Goal: Task Accomplishment & Management: Use online tool/utility

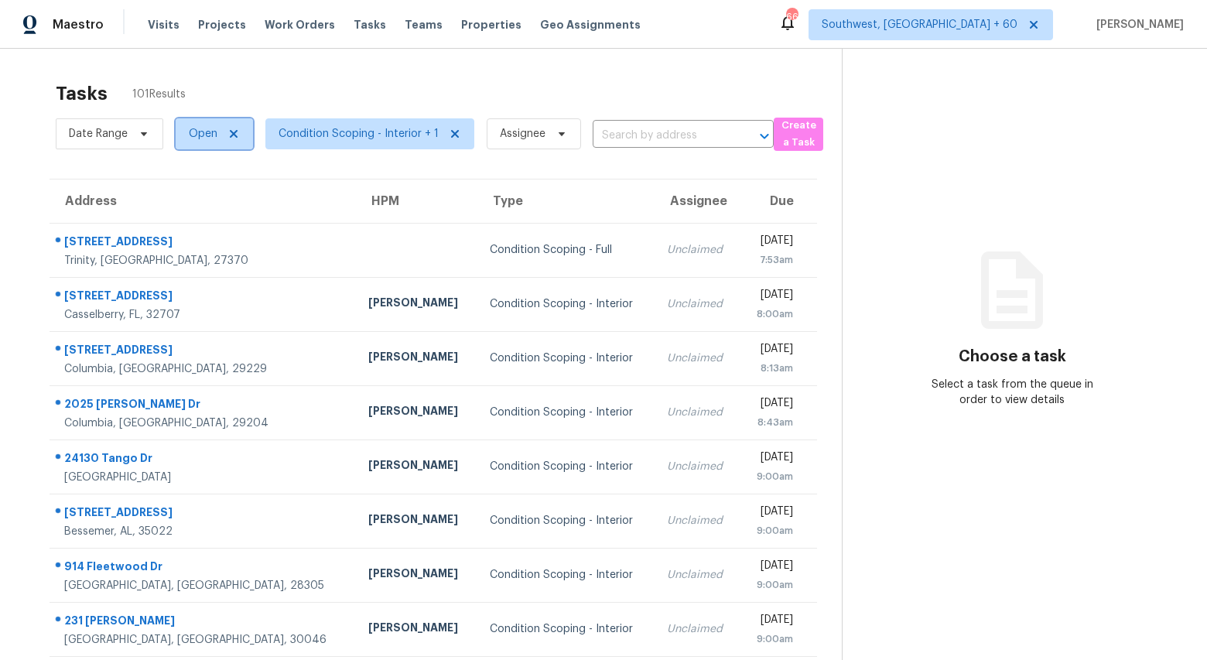
click at [200, 136] on span "Open" at bounding box center [203, 133] width 29 height 15
click at [206, 219] on label "Blocked" at bounding box center [214, 221] width 61 height 15
click at [194, 219] on input "Blocked" at bounding box center [189, 219] width 10 height 10
checkbox input "true"
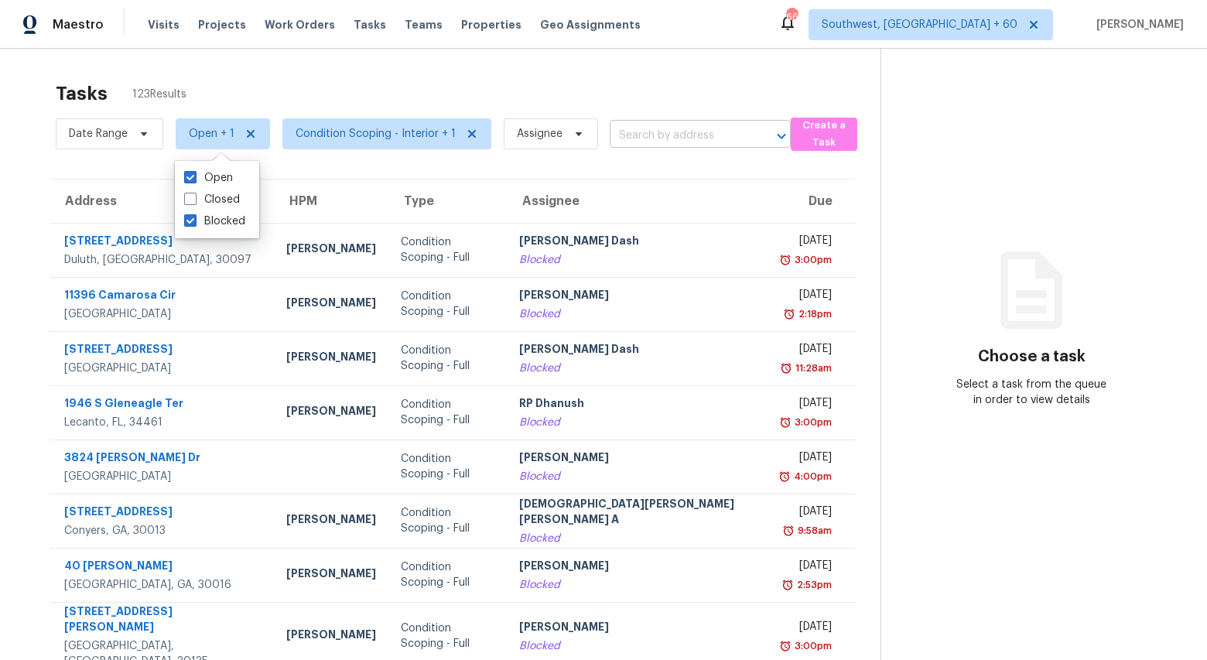
click at [635, 135] on input "text" at bounding box center [679, 136] width 138 height 24
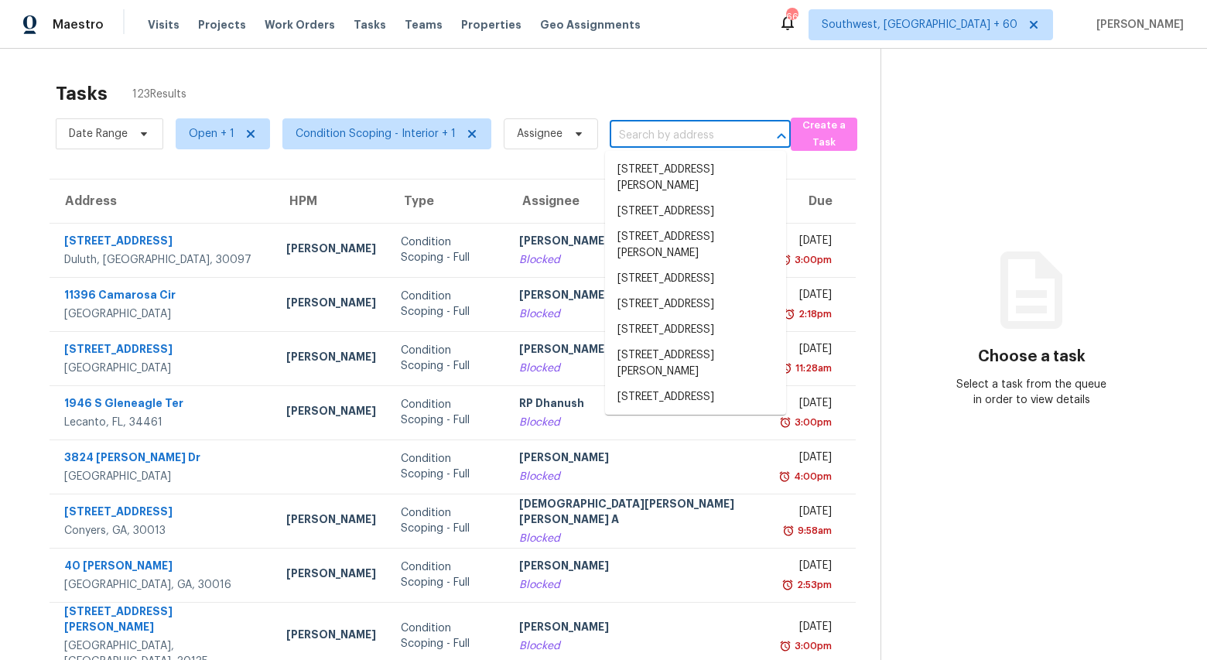
paste input "2310 Woodsfield Ln NE, Marietta, GA 30062"
type input "2310 Woodsfield Ln NE, Marietta, GA 30062"
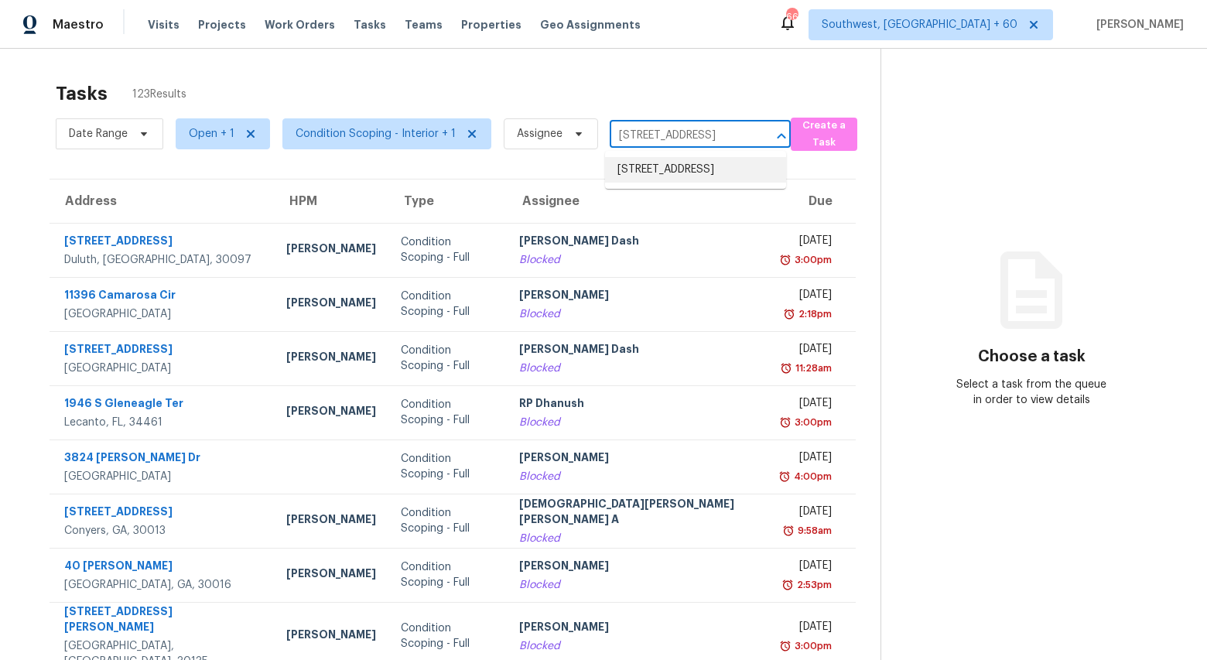
click at [648, 183] on li "2310 Woodsfield Ln NE, Marietta, GA 30062" at bounding box center [695, 170] width 181 height 26
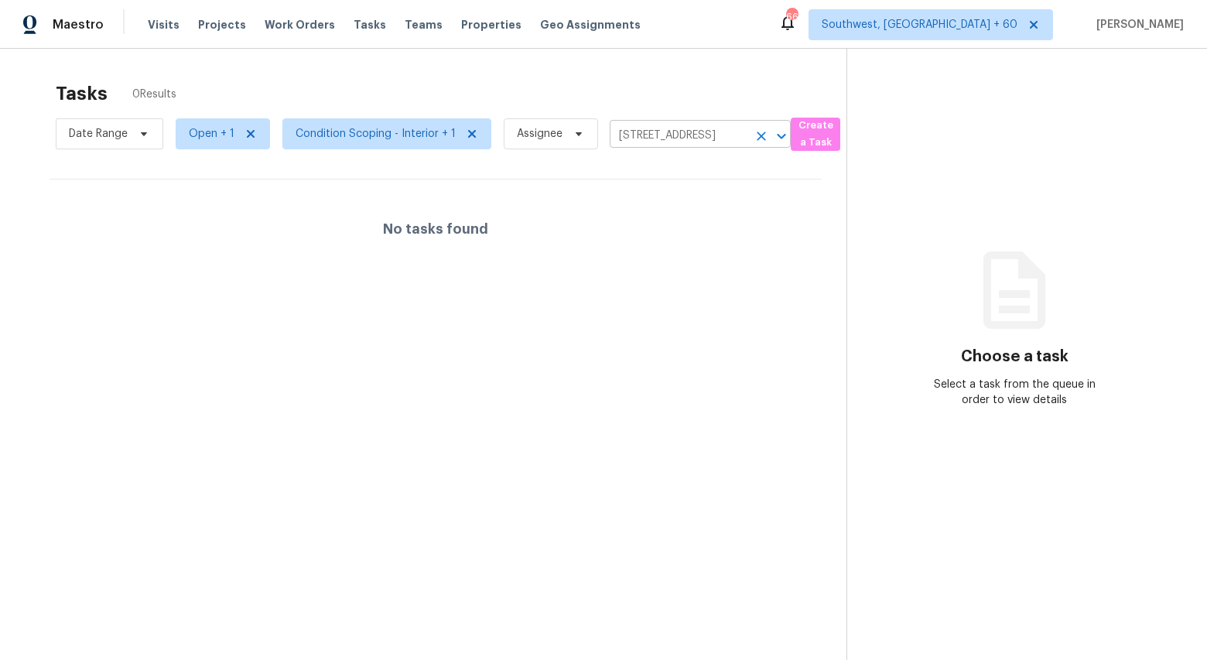
click at [756, 134] on icon "Clear" at bounding box center [761, 135] width 15 height 15
click at [205, 136] on div at bounding box center [603, 330] width 1207 height 660
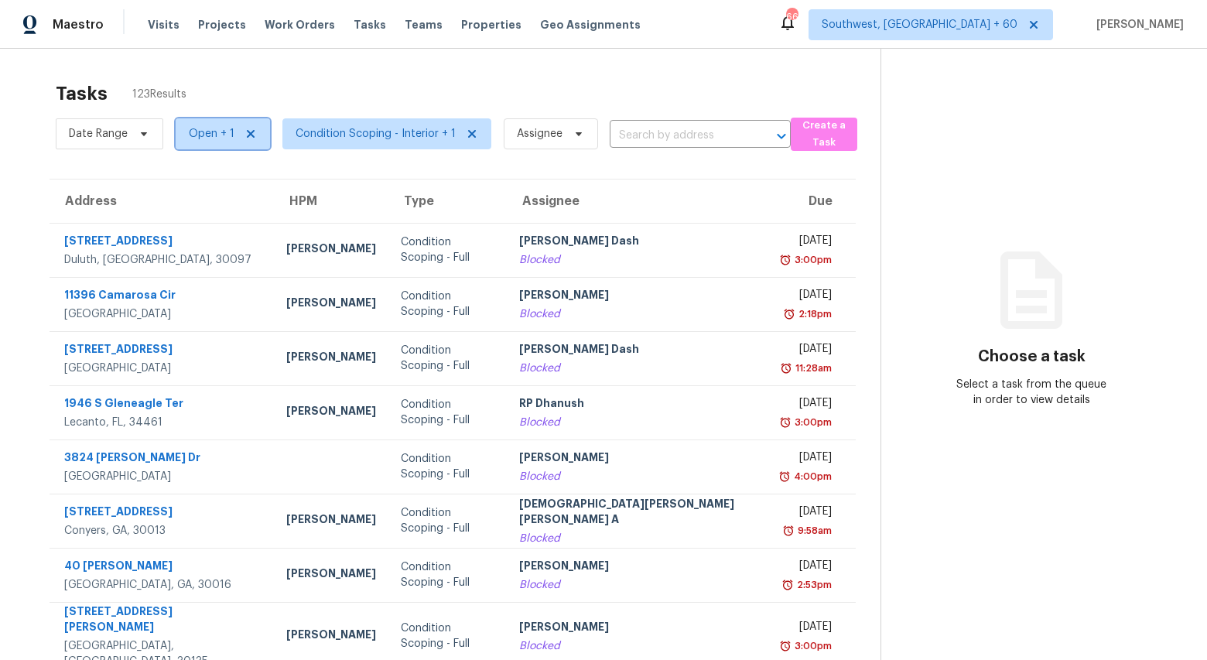
click at [208, 139] on span "Open + 1" at bounding box center [212, 133] width 46 height 15
click at [214, 183] on label "Blocked" at bounding box center [214, 177] width 61 height 15
click at [194, 180] on input "Blocked" at bounding box center [189, 175] width 10 height 10
checkbox input "false"
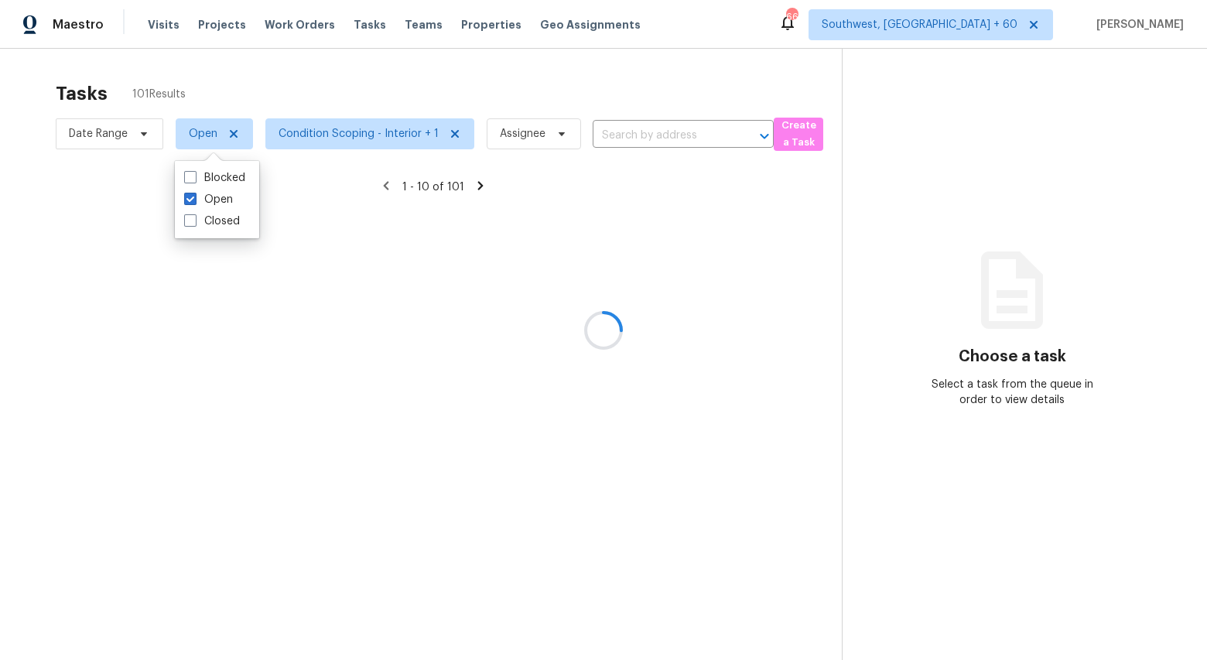
click at [245, 79] on div at bounding box center [603, 330] width 1207 height 660
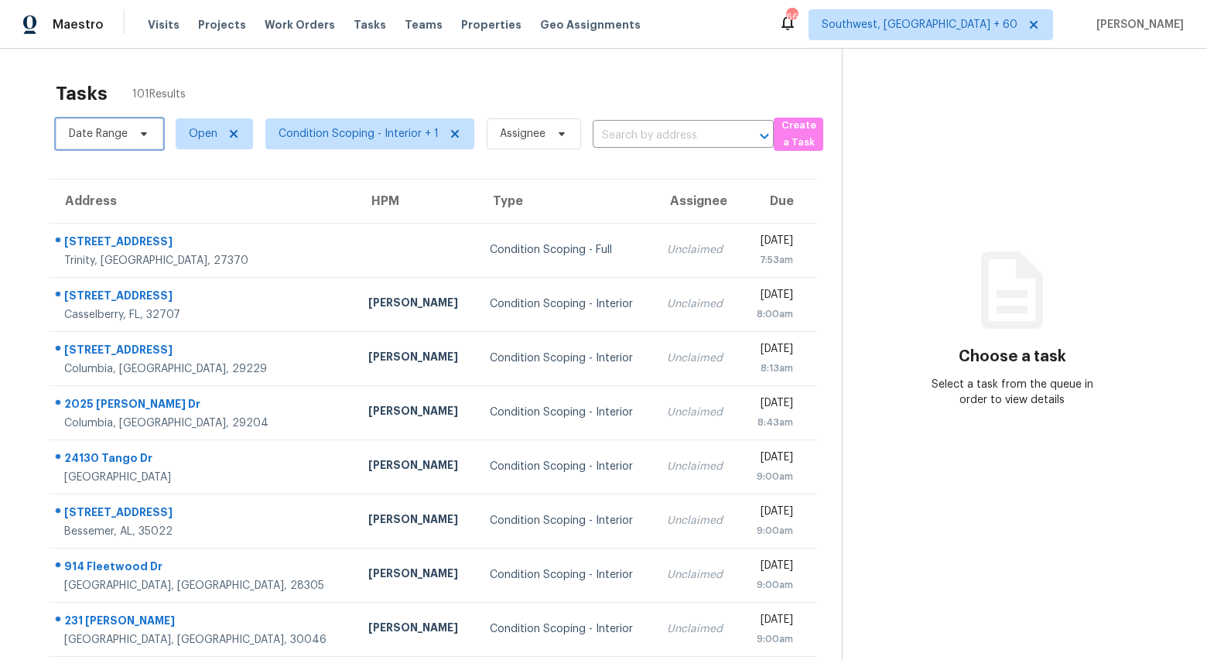
click at [135, 140] on span "Date Range" at bounding box center [110, 133] width 108 height 31
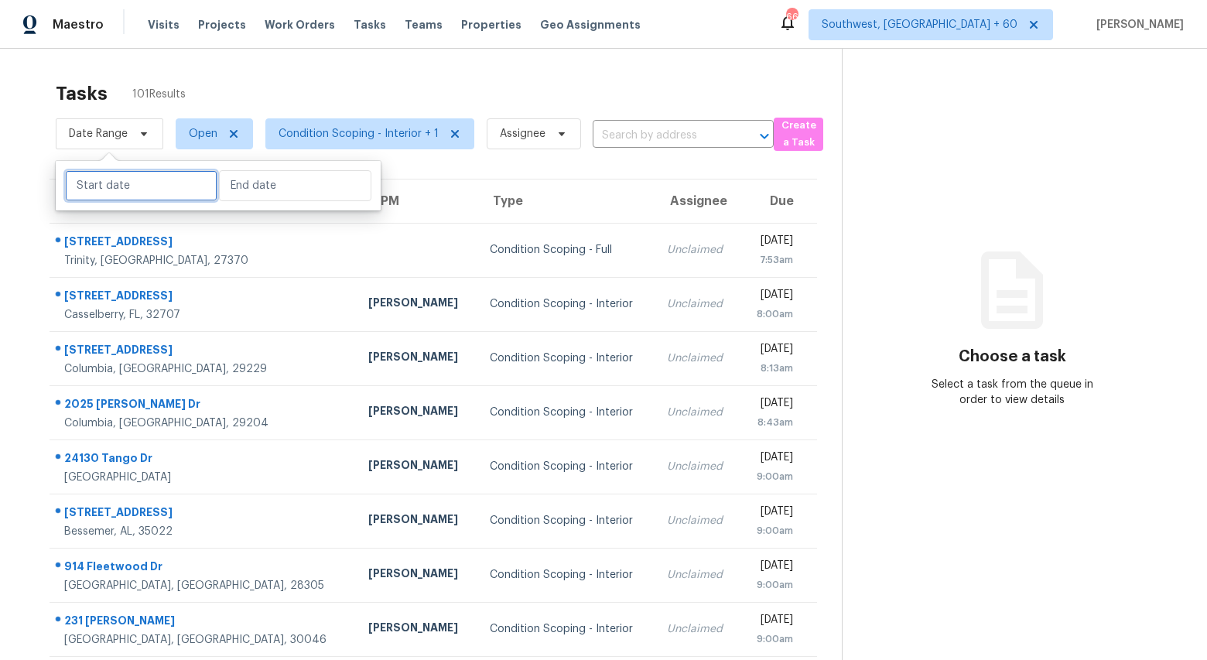
click at [128, 184] on input "text" at bounding box center [141, 185] width 152 height 31
select select "8"
select select "2025"
select select "9"
select select "2025"
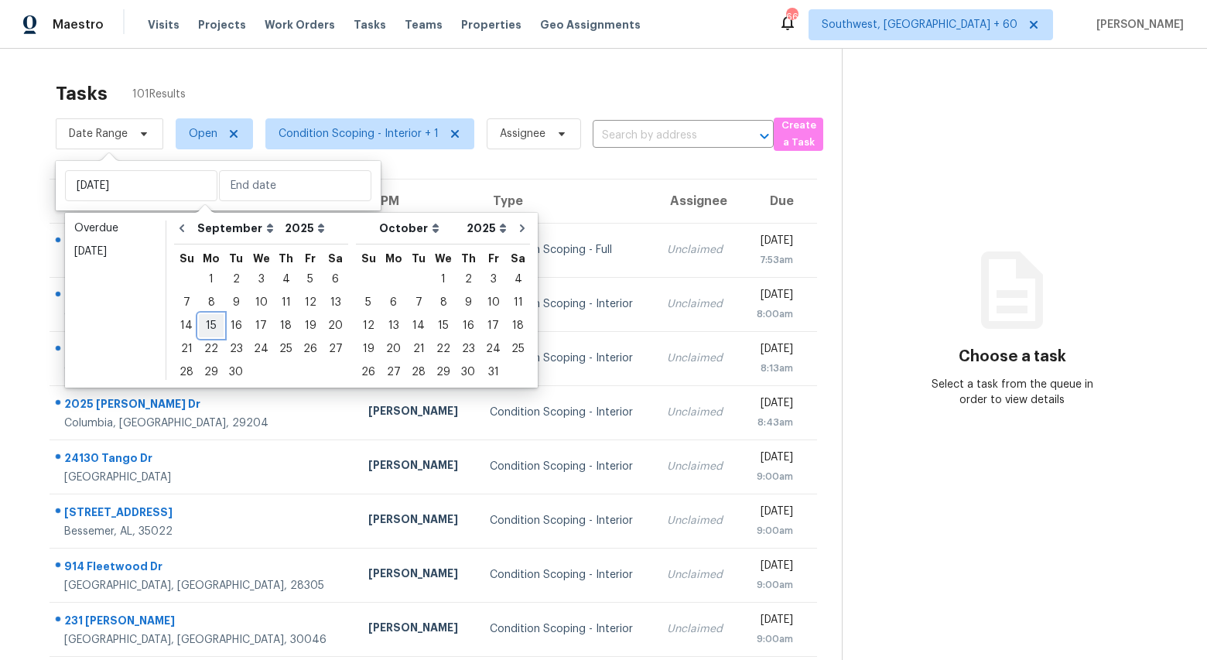
click at [214, 317] on div "15" at bounding box center [211, 326] width 25 height 22
type input "Mon, Sep 15"
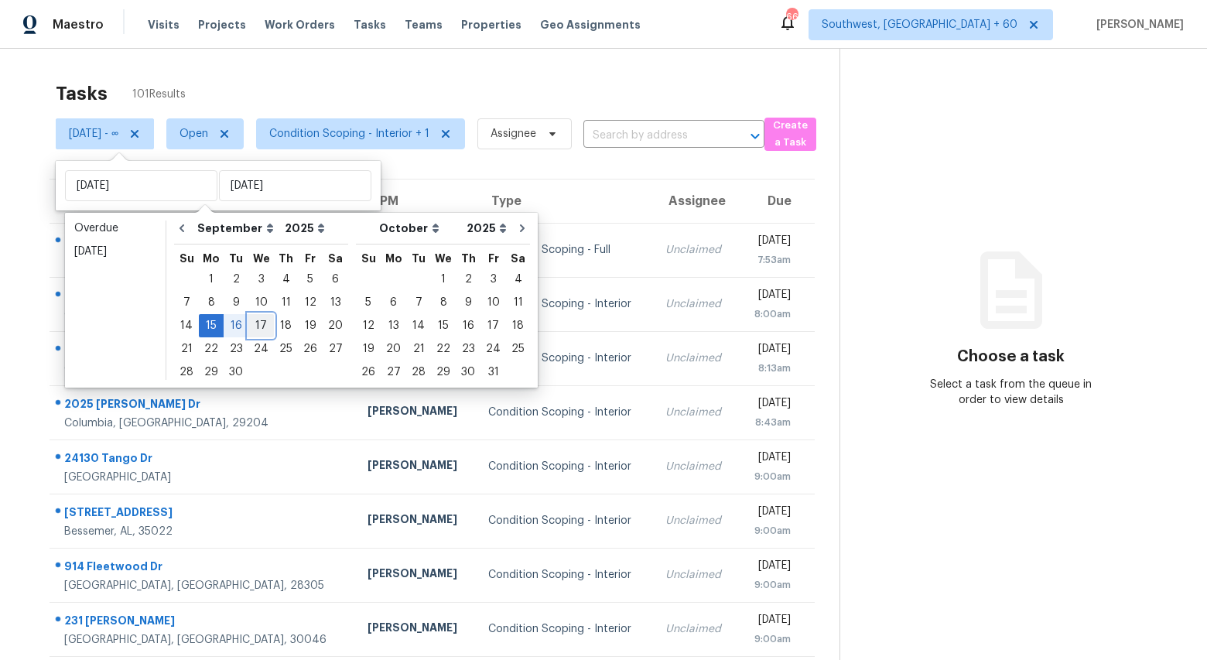
click at [257, 325] on div "17" at bounding box center [261, 326] width 26 height 22
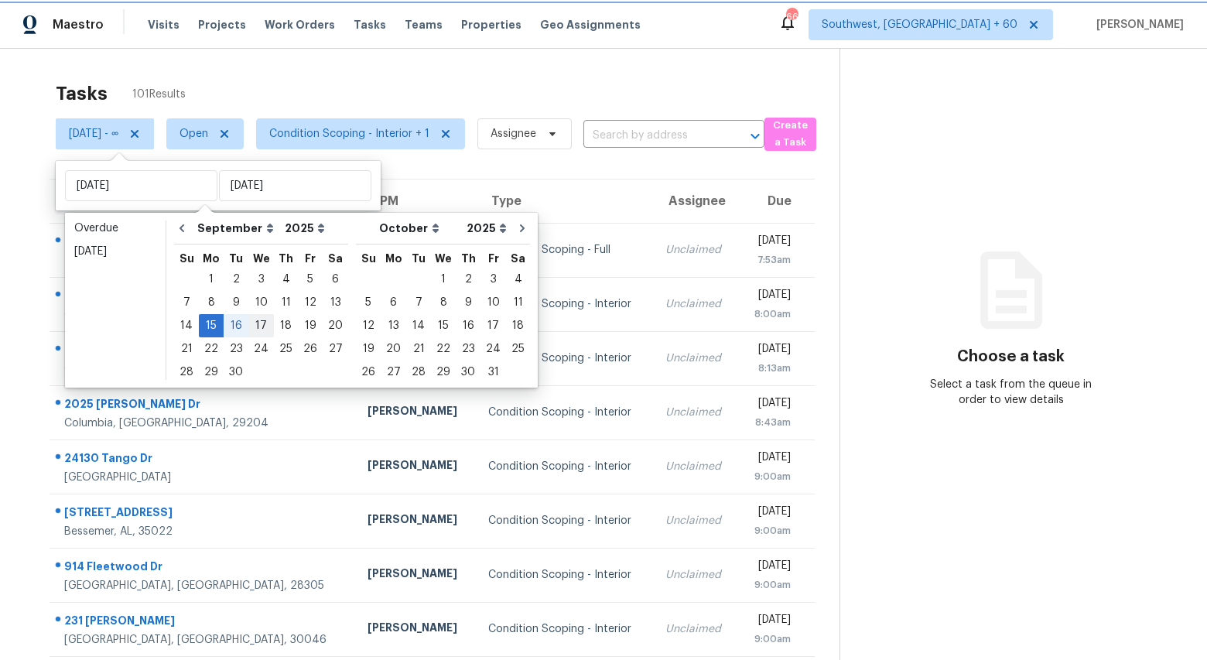
type input "[DATE]"
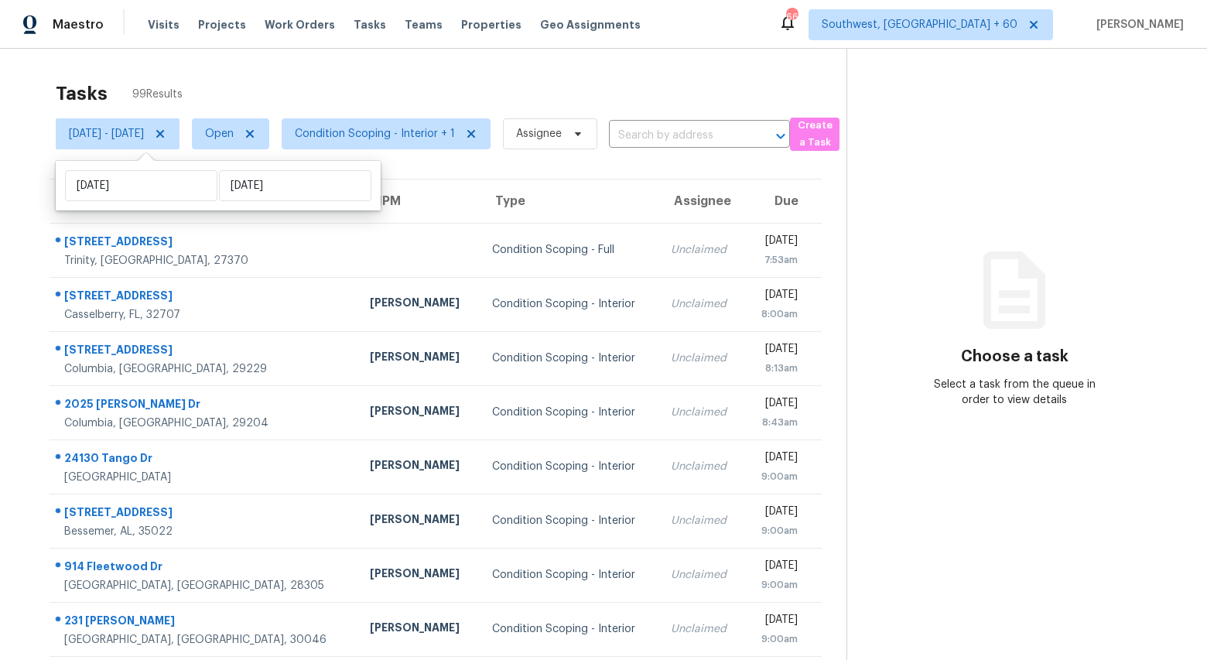
click at [300, 84] on div "Tasks 99 Results" at bounding box center [451, 94] width 791 height 40
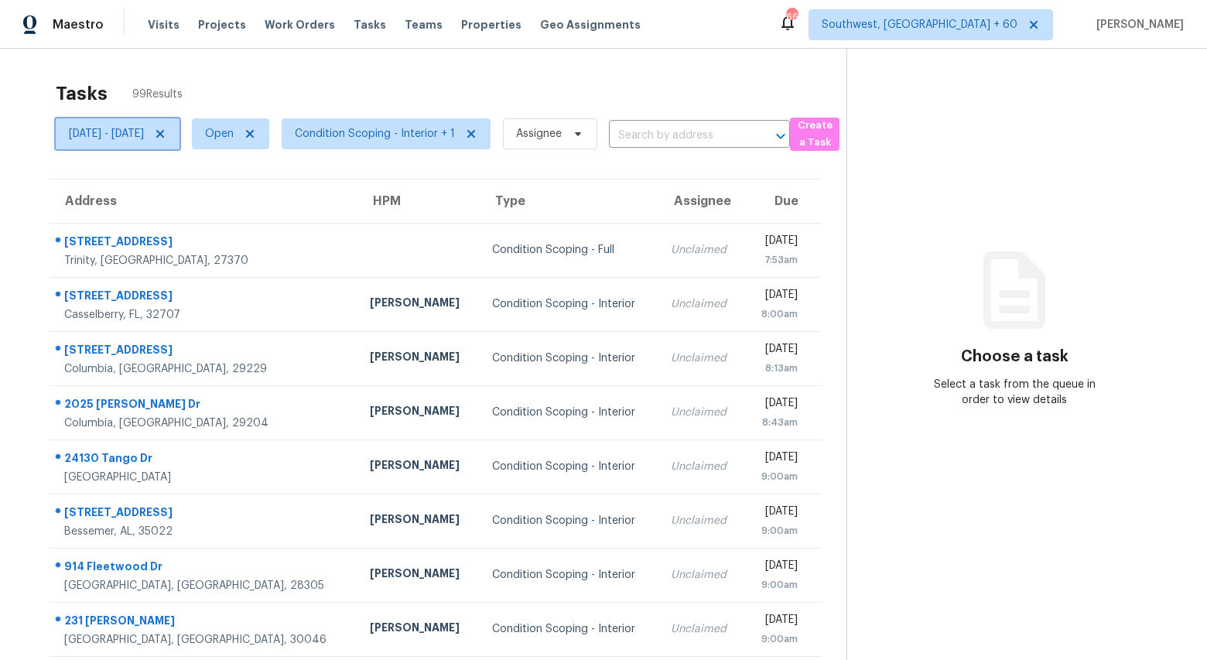
click at [180, 147] on span "Mon, Sep 15 - Wed, Sep 17" at bounding box center [118, 133] width 124 height 31
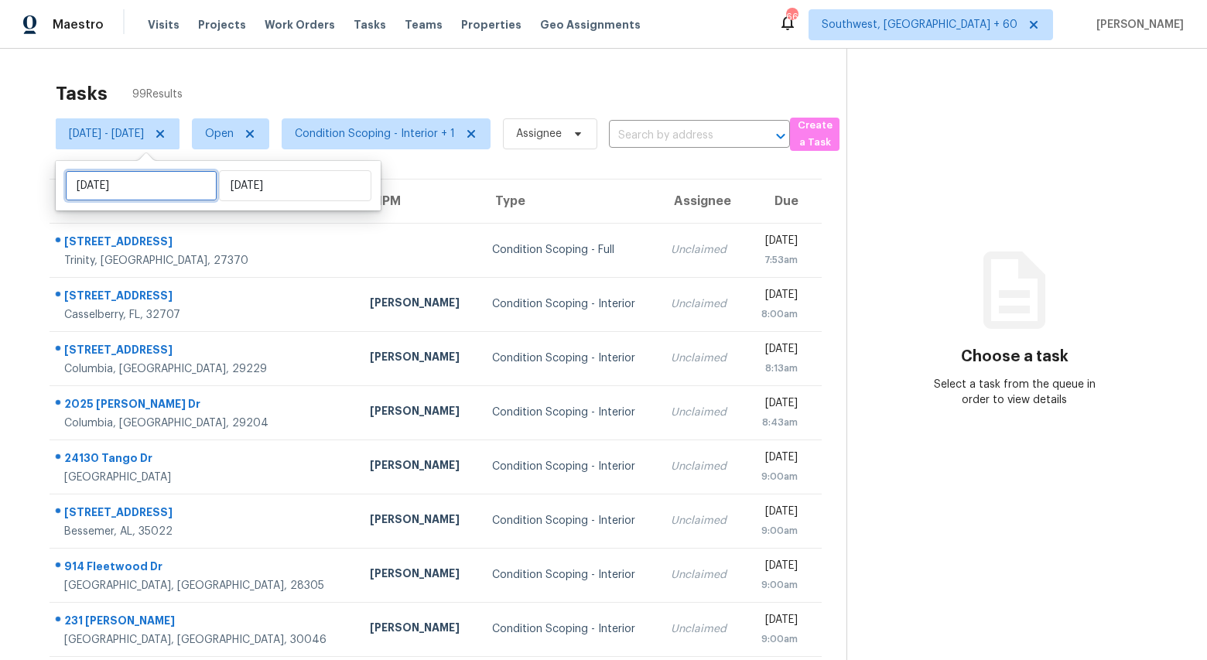
click at [174, 184] on input "Mon, Sep 15" at bounding box center [141, 185] width 152 height 31
select select "8"
select select "2025"
select select "9"
select select "2025"
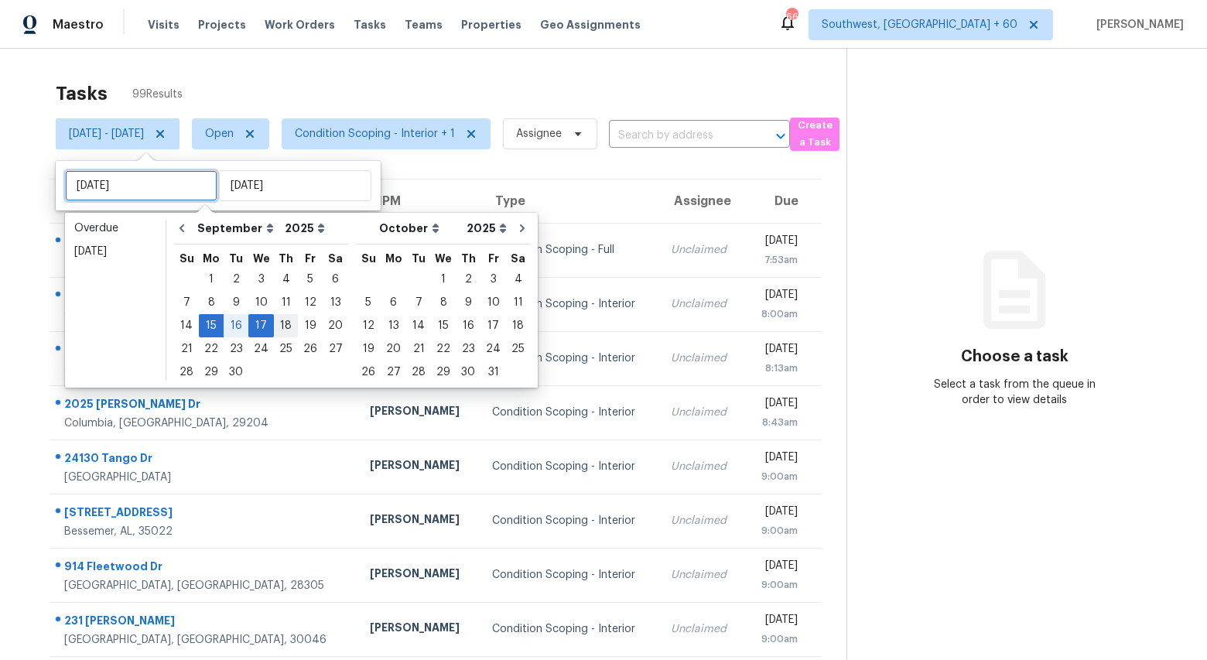
type input "Thu, Sep 18"
click at [276, 328] on div "18" at bounding box center [286, 326] width 24 height 22
type input "Thu, Sep 18"
type input "Wed, Sep 17"
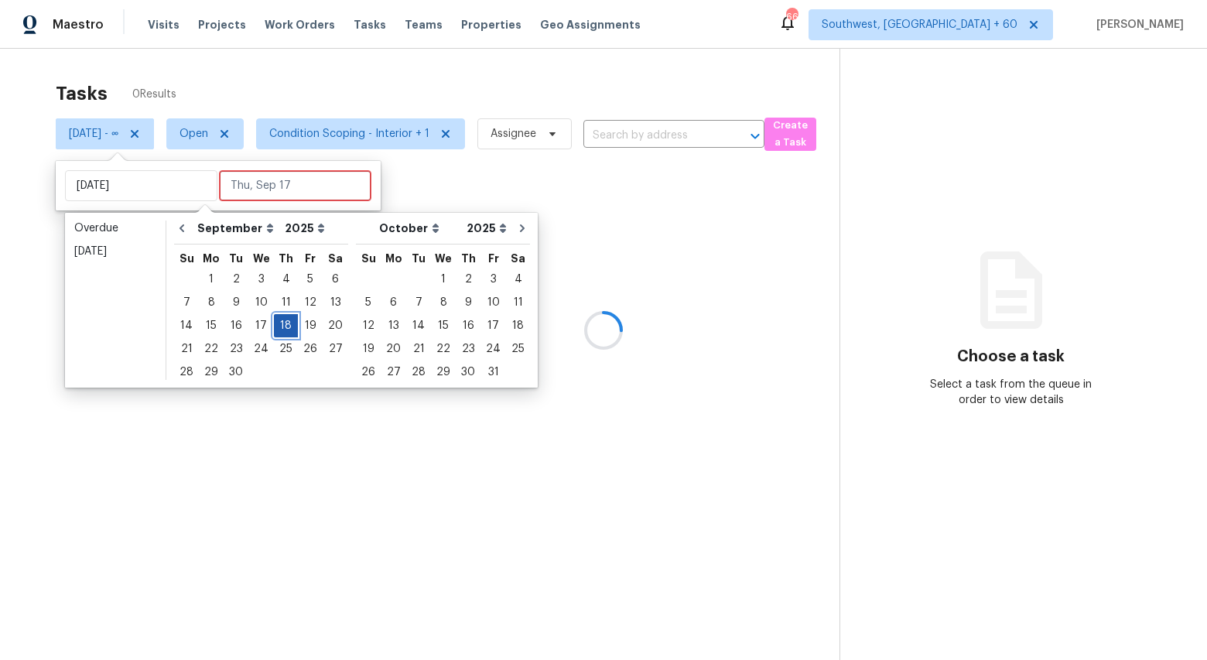
click at [276, 328] on div "18" at bounding box center [286, 326] width 24 height 22
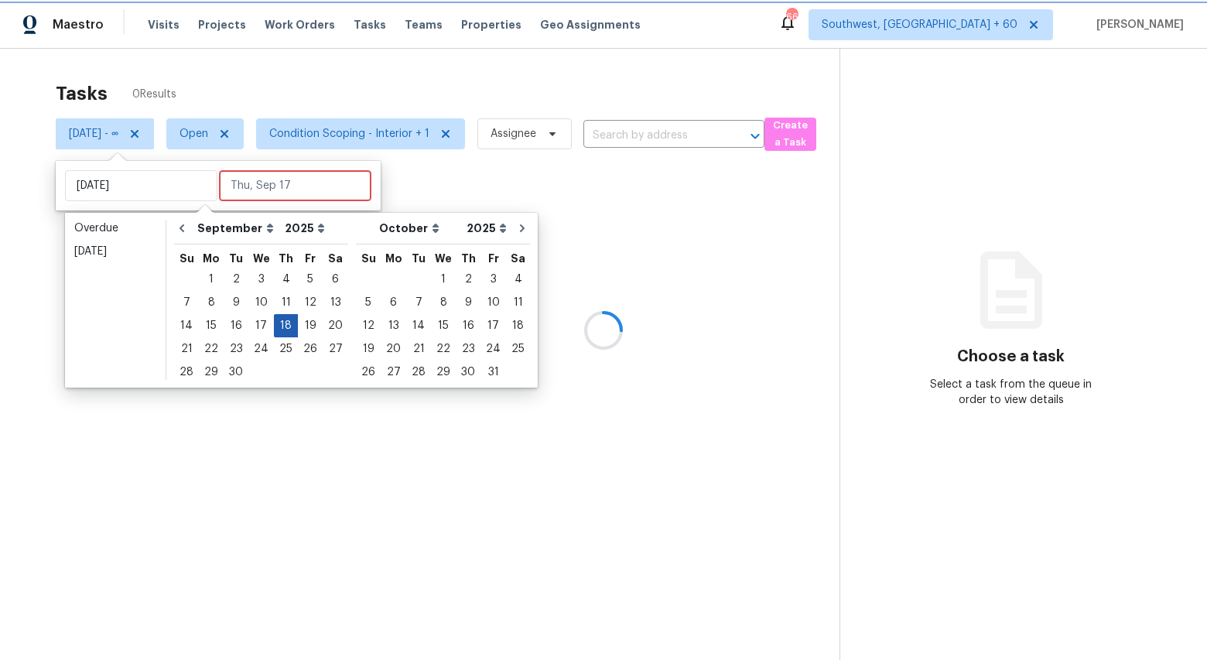
type input "Thu, Sep 18"
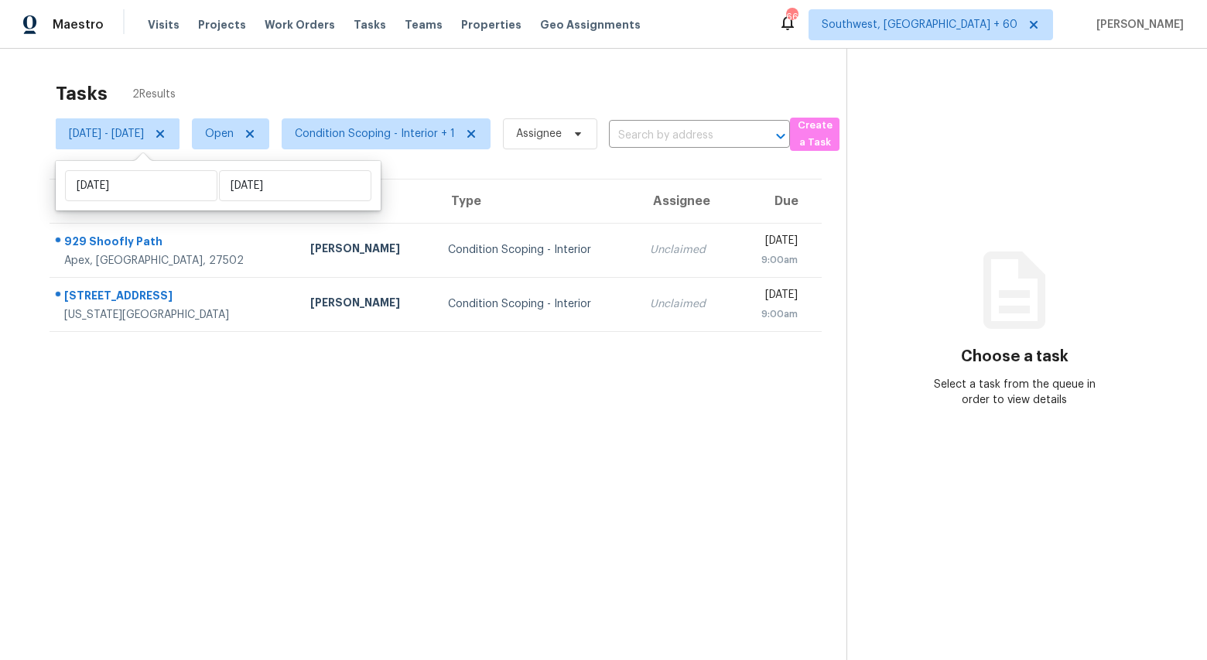
click at [460, 76] on div "Tasks 2 Results" at bounding box center [451, 94] width 791 height 40
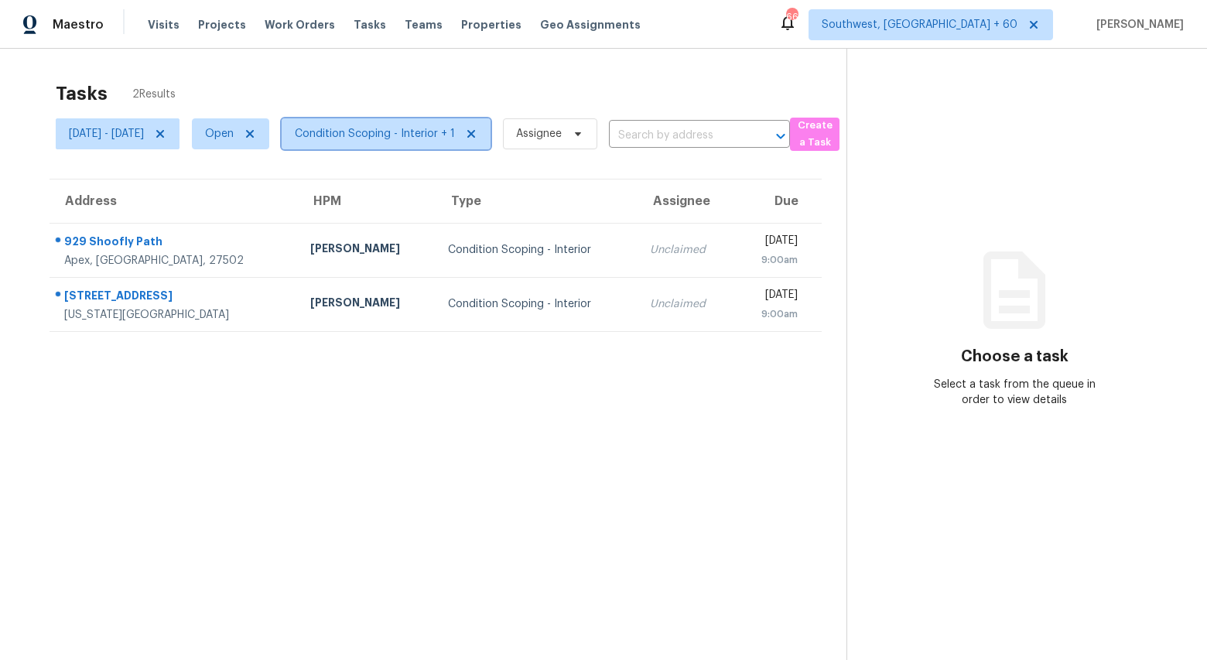
click at [450, 148] on span "Condition Scoping - Interior + 1" at bounding box center [386, 133] width 209 height 31
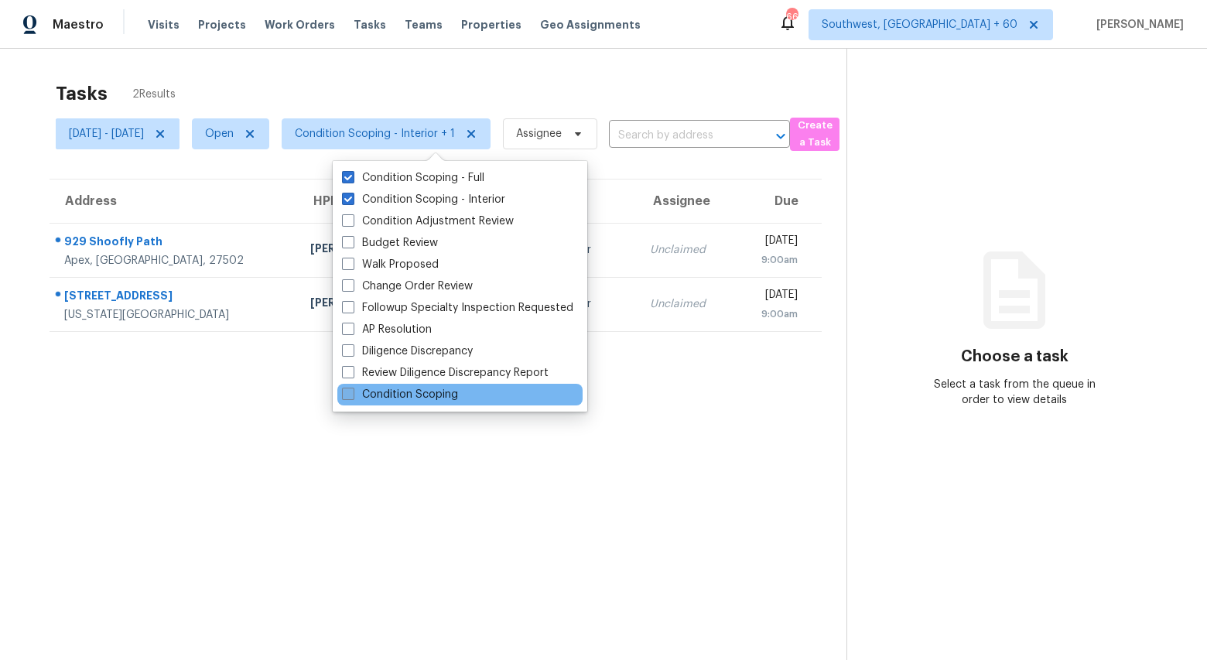
click at [422, 402] on label "Condition Scoping" at bounding box center [400, 394] width 116 height 15
click at [352, 397] on input "Condition Scoping" at bounding box center [347, 392] width 10 height 10
checkbox input "true"
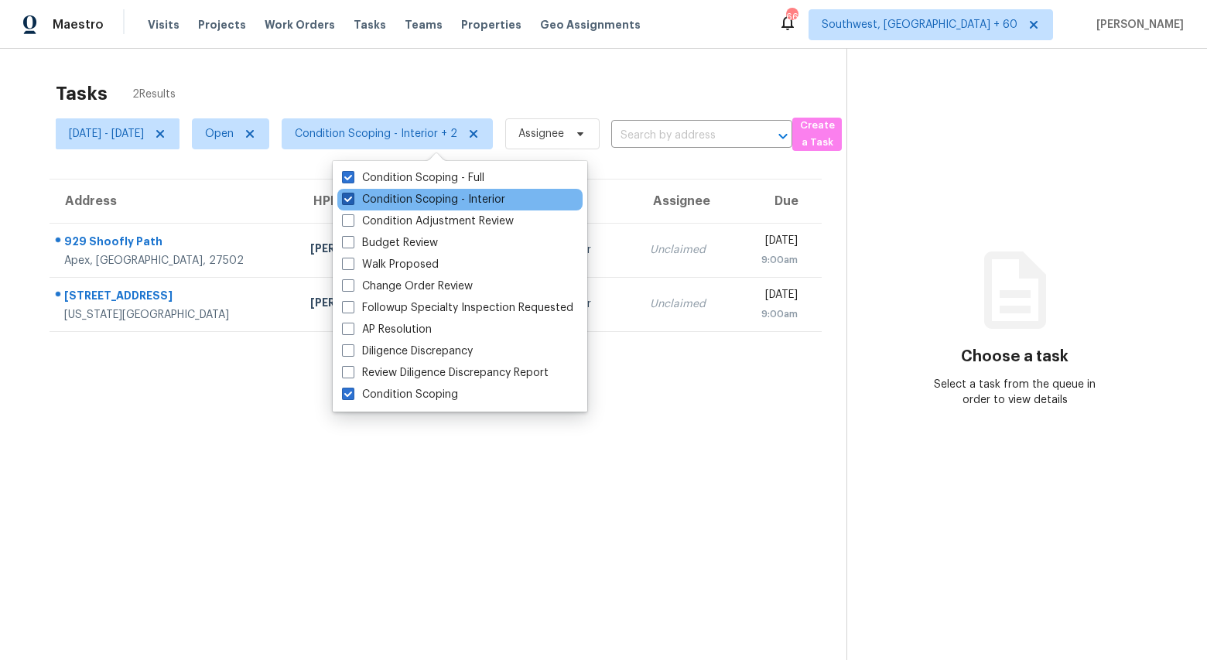
click at [416, 194] on label "Condition Scoping - Interior" at bounding box center [423, 199] width 163 height 15
click at [352, 194] on input "Condition Scoping - Interior" at bounding box center [347, 197] width 10 height 10
checkbox input "false"
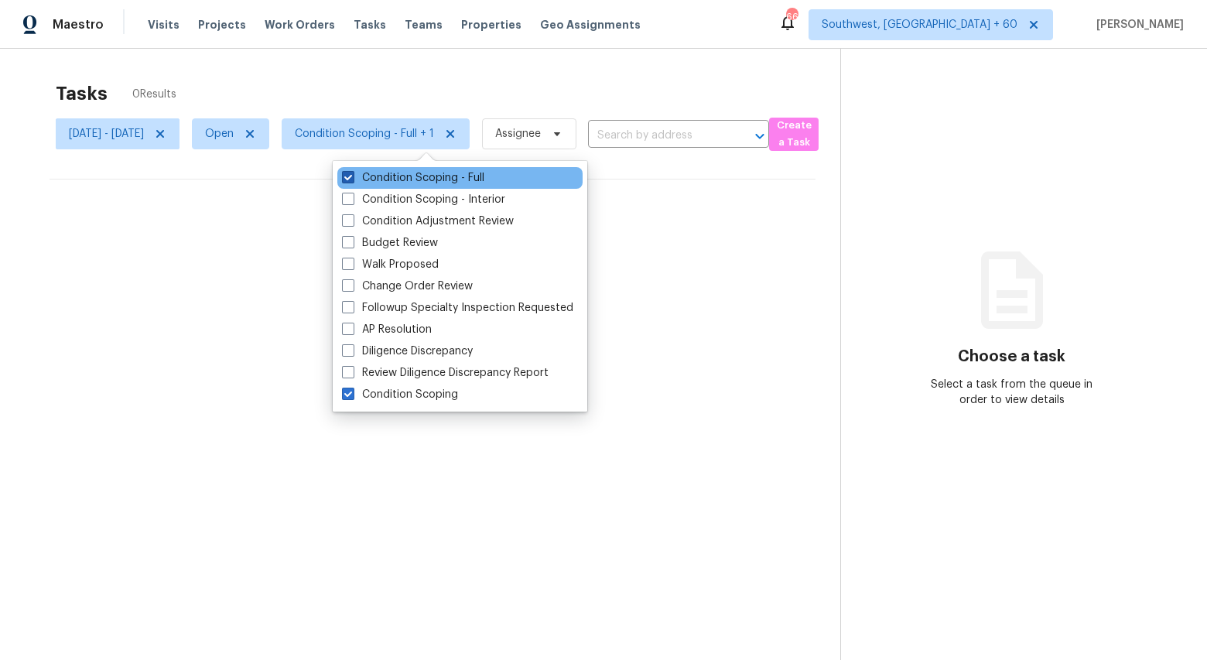
click at [402, 176] on label "Condition Scoping - Full" at bounding box center [413, 177] width 142 height 15
click at [352, 176] on input "Condition Scoping - Full" at bounding box center [347, 175] width 10 height 10
checkbox input "false"
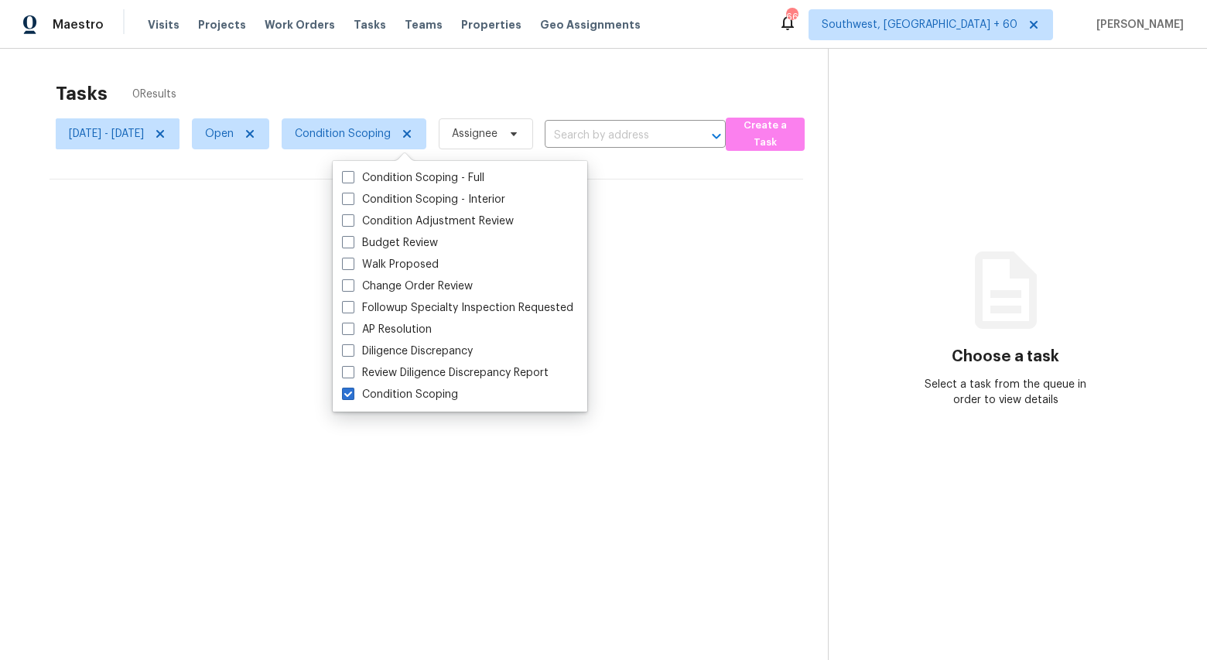
click at [237, 79] on div "Tasks 0 Results" at bounding box center [442, 94] width 772 height 40
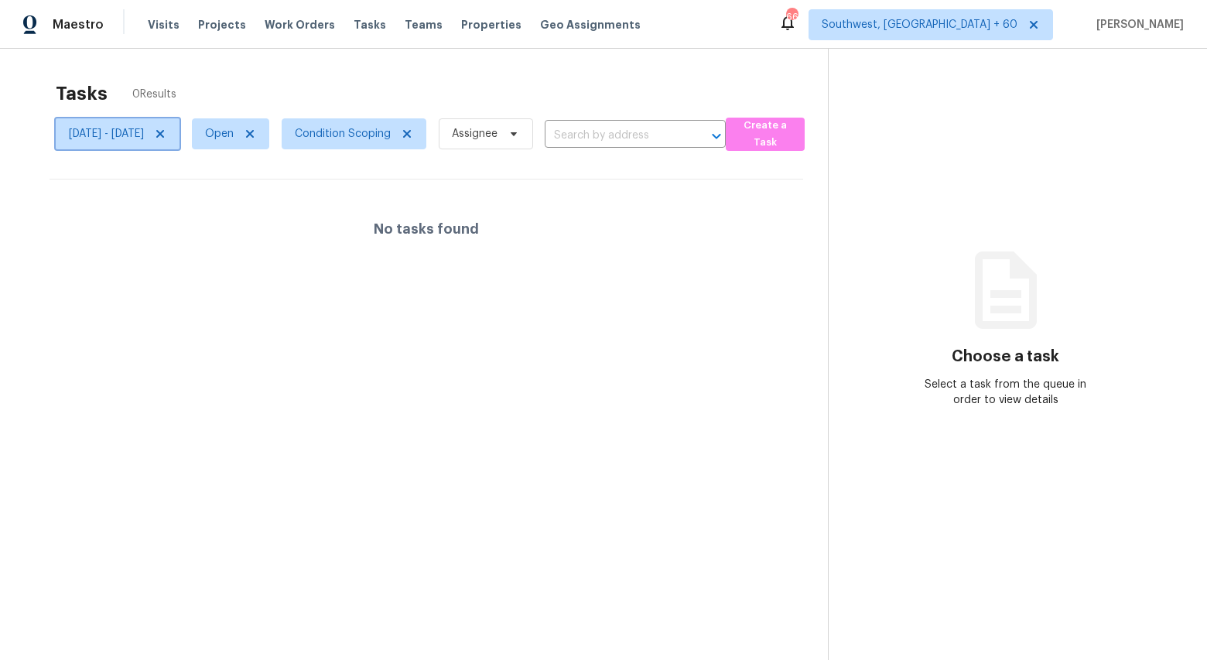
click at [166, 136] on icon at bounding box center [160, 134] width 12 height 12
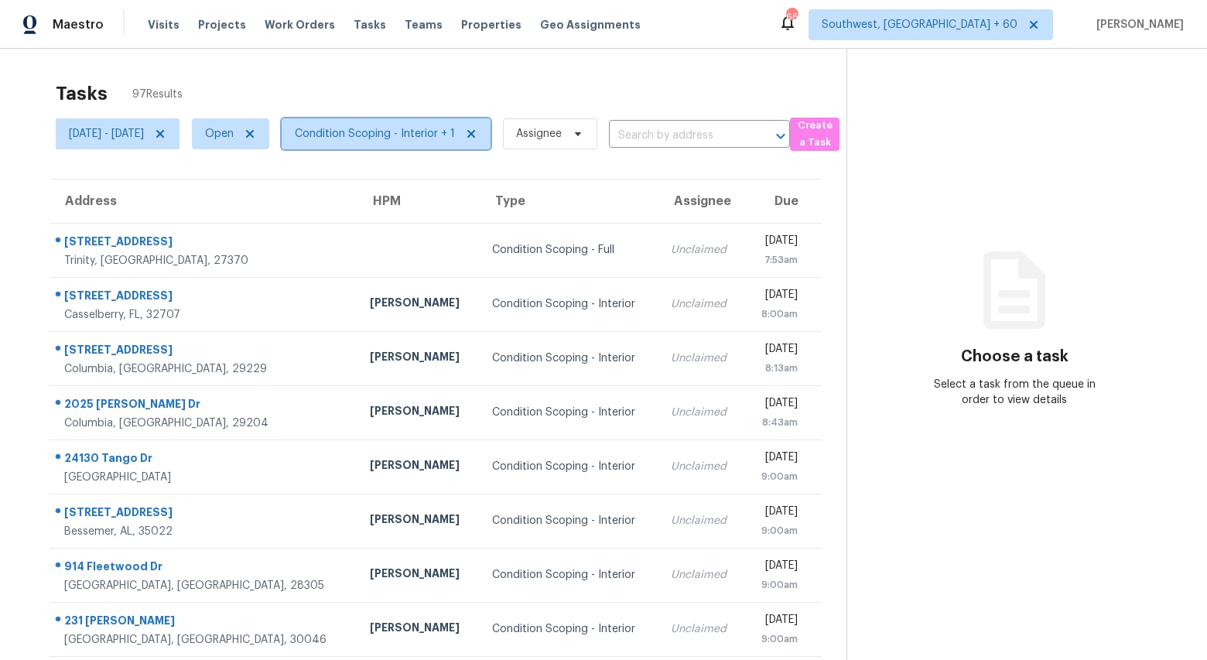
click at [435, 134] on span "Condition Scoping - Interior + 1" at bounding box center [375, 133] width 160 height 15
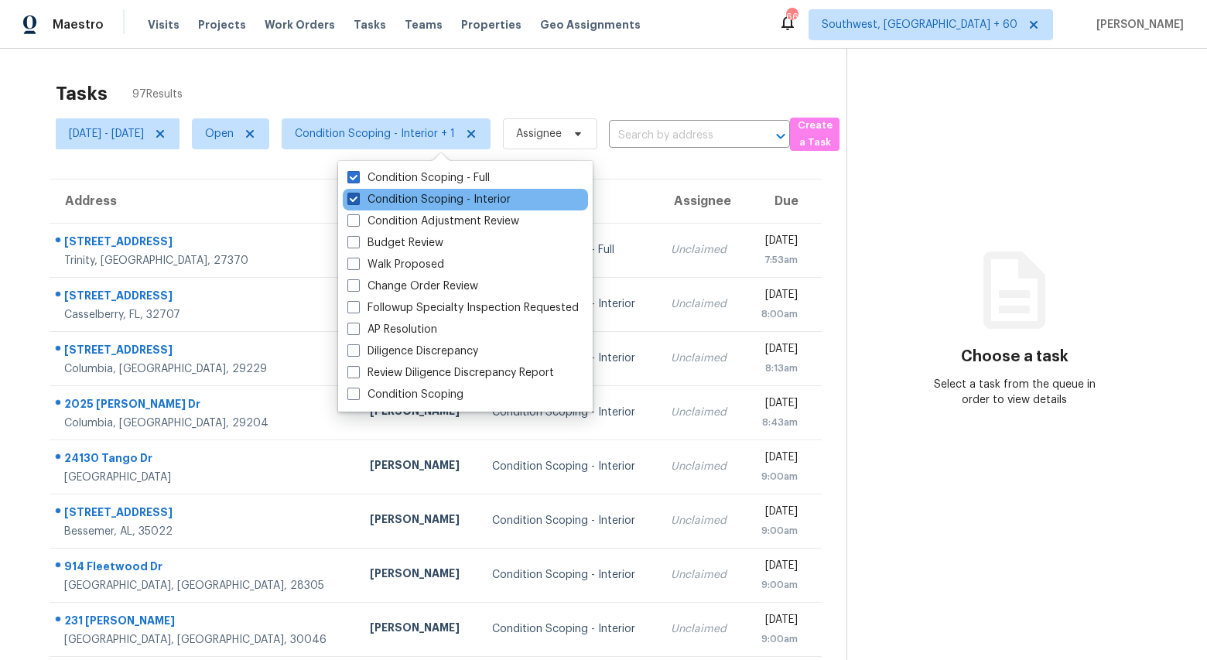
click at [413, 197] on label "Condition Scoping - Interior" at bounding box center [429, 199] width 163 height 15
click at [358, 197] on input "Condition Scoping - Interior" at bounding box center [353, 197] width 10 height 10
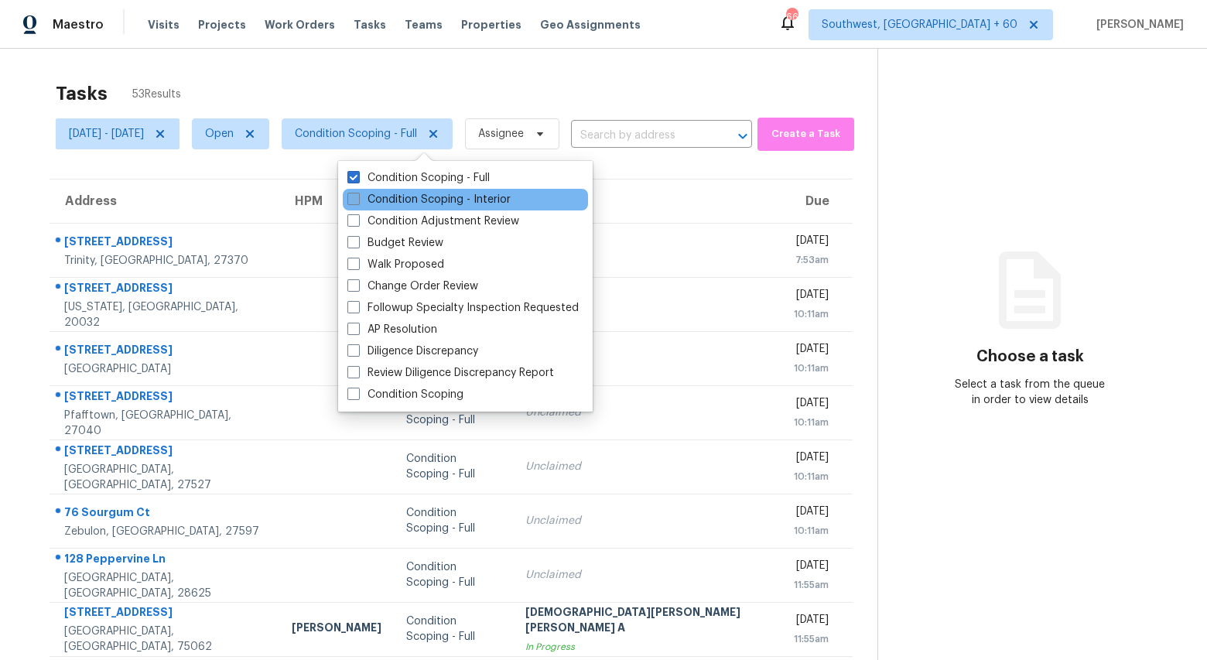
click at [442, 200] on label "Condition Scoping - Interior" at bounding box center [429, 199] width 163 height 15
click at [358, 200] on input "Condition Scoping - Interior" at bounding box center [353, 197] width 10 height 10
checkbox input "true"
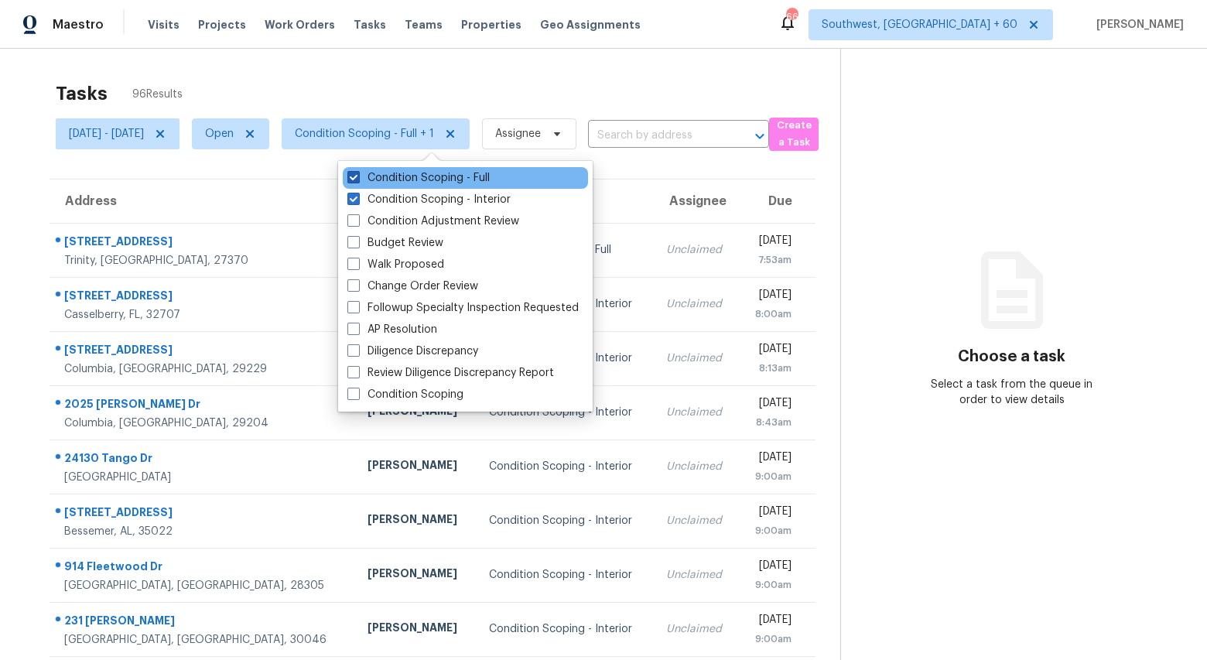
click at [437, 179] on label "Condition Scoping - Full" at bounding box center [419, 177] width 142 height 15
click at [358, 179] on input "Condition Scoping - Full" at bounding box center [353, 175] width 10 height 10
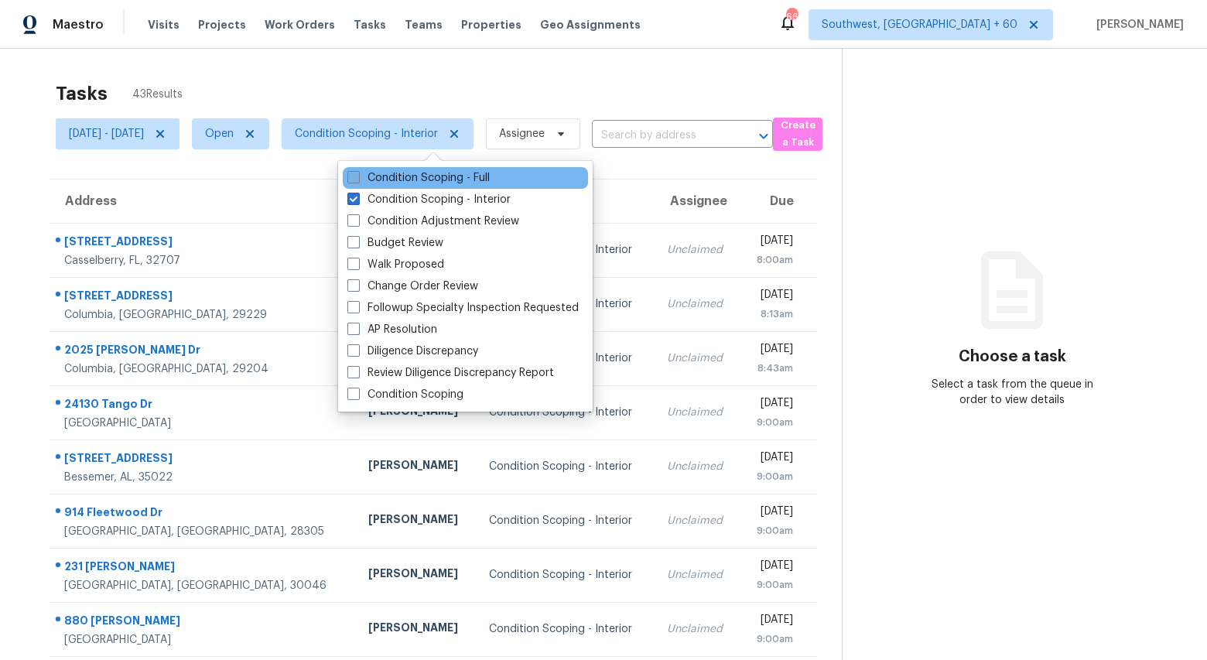
click at [404, 181] on label "Condition Scoping - Full" at bounding box center [419, 177] width 142 height 15
click at [358, 180] on input "Condition Scoping - Full" at bounding box center [353, 175] width 10 height 10
checkbox input "true"
